Goal: Task Accomplishment & Management: Manage account settings

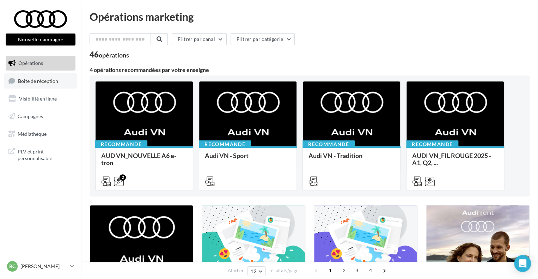
click at [30, 79] on span "Boîte de réception" at bounding box center [38, 81] width 40 height 6
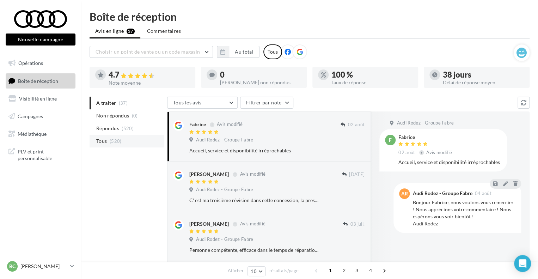
click at [109, 141] on li "Tous (520)" at bounding box center [127, 141] width 75 height 13
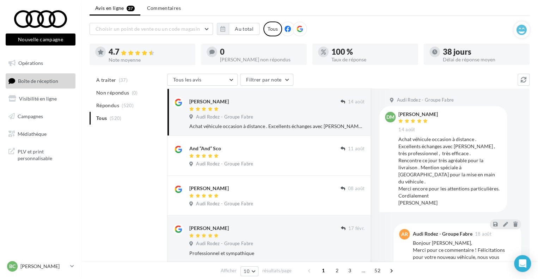
scroll to position [35, 0]
